Goal: Check status

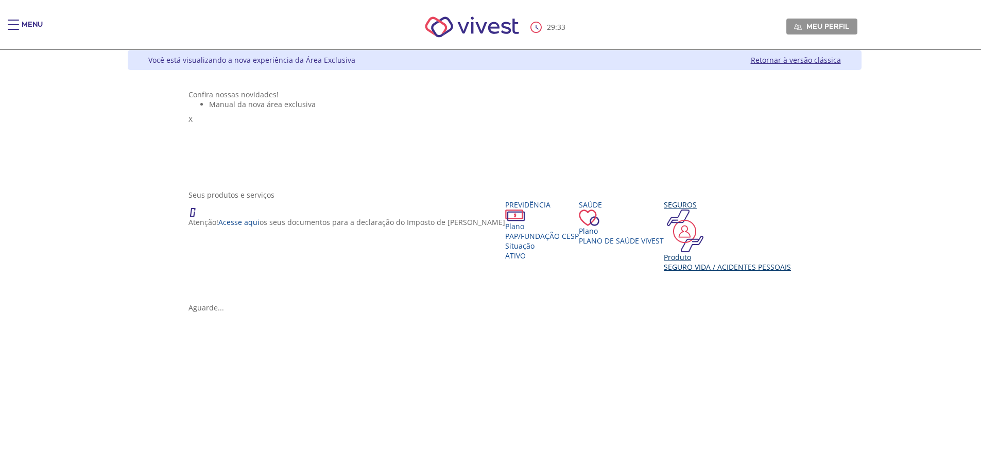
click at [664, 272] on div "Seguro Vida / Acidentes Pessoais" at bounding box center [727, 267] width 127 height 10
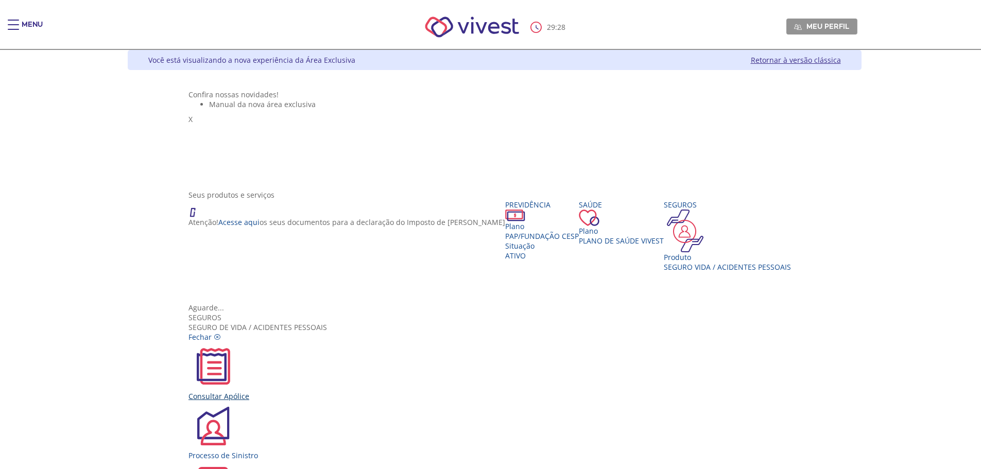
click at [369, 391] on div "Consultar Apólice" at bounding box center [494, 396] width 612 height 10
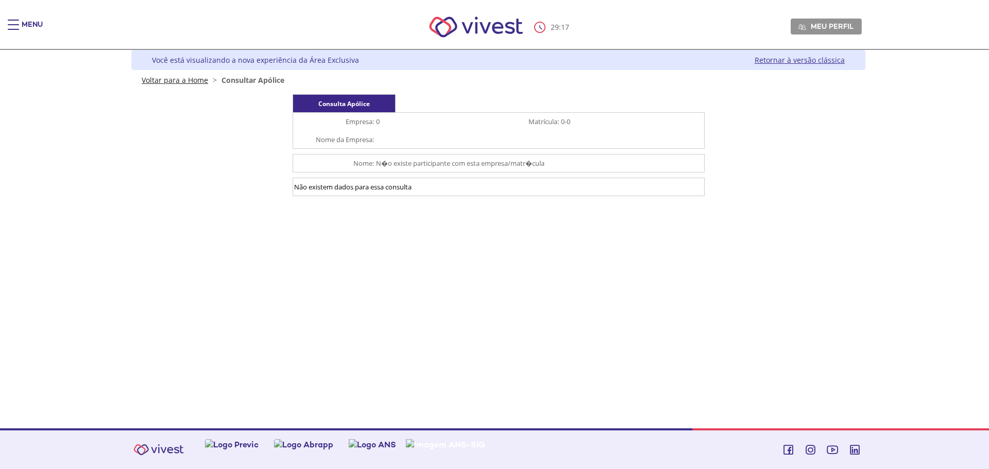
click at [187, 76] on link "Voltar para a Home" at bounding box center [175, 80] width 66 height 10
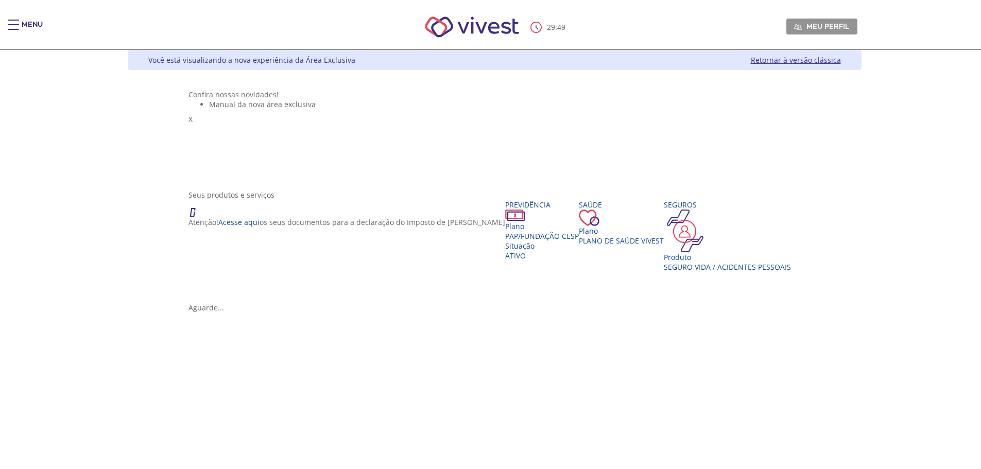
click at [749, 18] on div "29 : 49 Meu perfil Alterar Senha Sair" at bounding box center [491, 27] width 734 height 44
click at [39, 23] on div "Menu" at bounding box center [32, 30] width 21 height 21
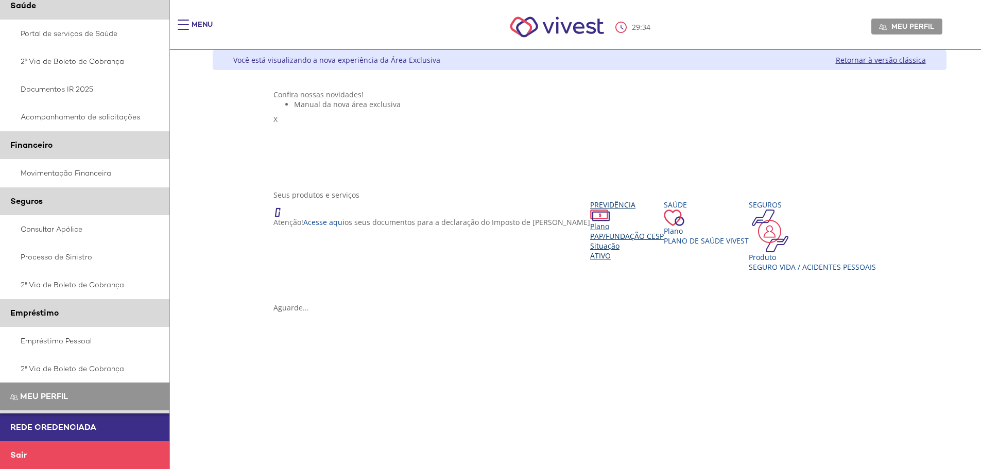
scroll to position [111, 0]
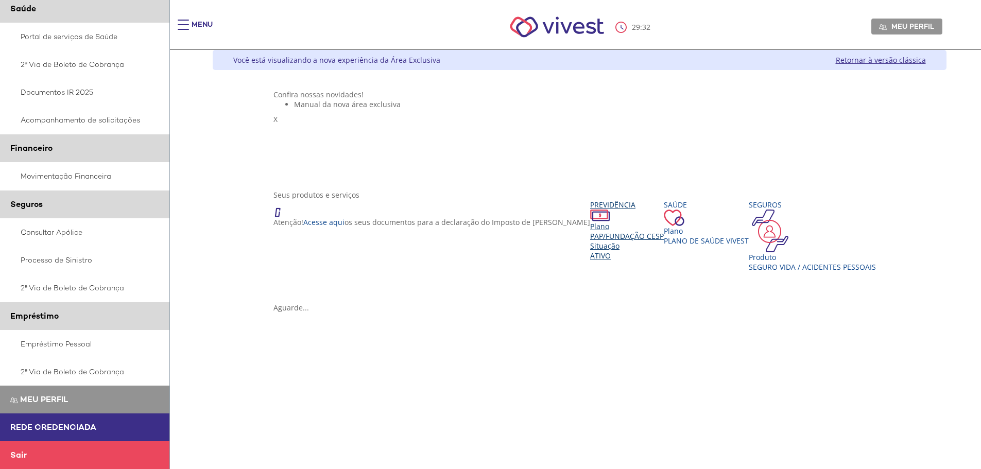
click at [590, 251] on div "Situação" at bounding box center [627, 246] width 74 height 10
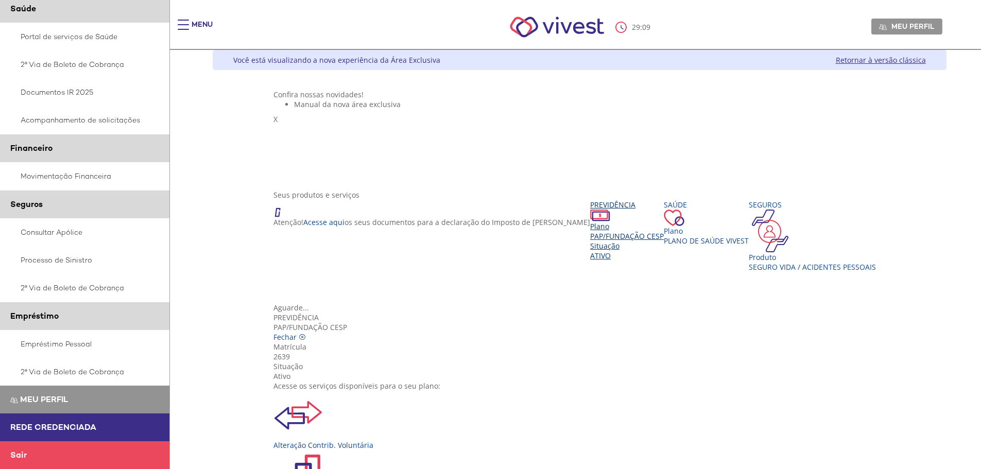
scroll to position [0, 0]
click at [306, 334] on icon "Vivest" at bounding box center [302, 337] width 7 height 7
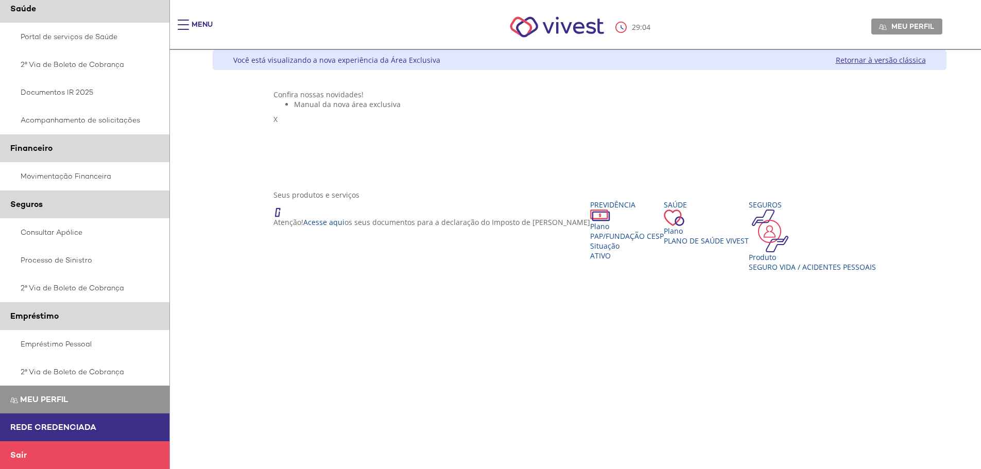
click at [920, 62] on link "Retornar à versão clássica" at bounding box center [881, 60] width 90 height 10
